Goal: Task Accomplishment & Management: Manage account settings

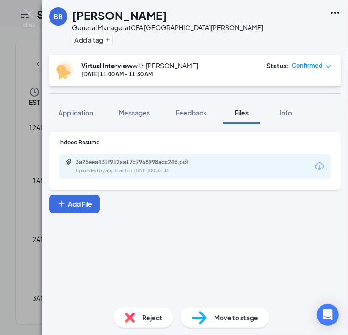
scroll to position [450, 0]
click at [25, 12] on img at bounding box center [28, 18] width 11 height 18
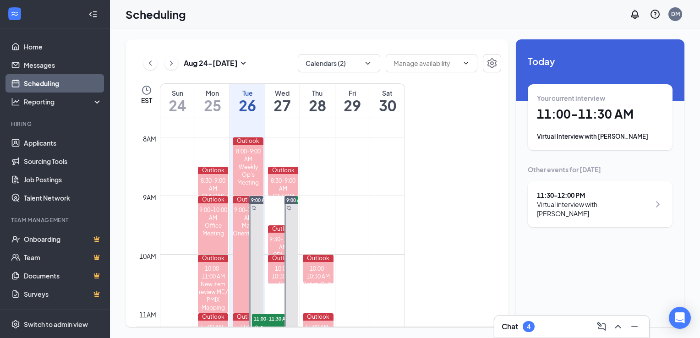
click at [347, 201] on div "Virtual interview with [PERSON_NAME]" at bounding box center [593, 209] width 113 height 18
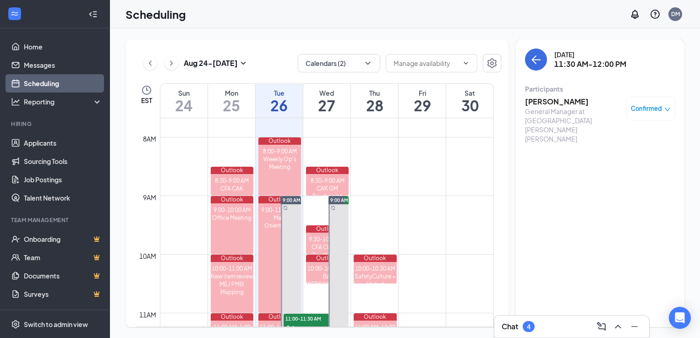
drag, startPoint x: 587, startPoint y: 201, endPoint x: 557, endPoint y: 100, distance: 105.4
click at [347, 100] on h3 "[PERSON_NAME]" at bounding box center [573, 102] width 96 height 10
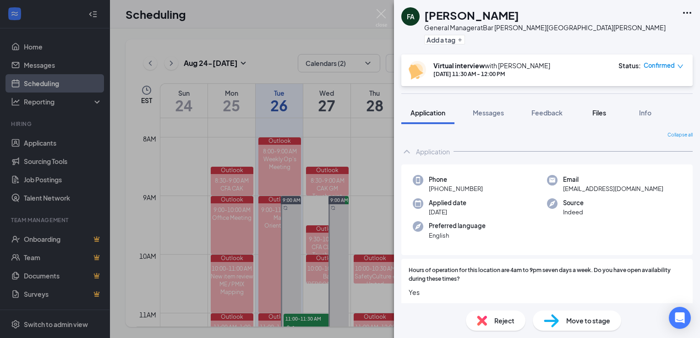
click at [347, 116] on span "Files" at bounding box center [600, 113] width 14 height 8
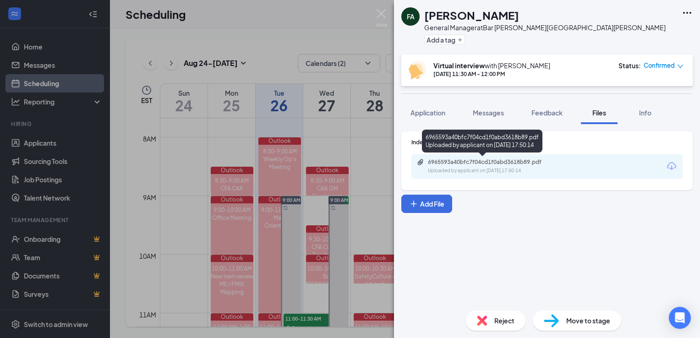
click at [347, 174] on div "Uploaded by applicant on [DATE] 17:50:14" at bounding box center [496, 170] width 137 height 7
